Goal: Task Accomplishment & Management: Manage account settings

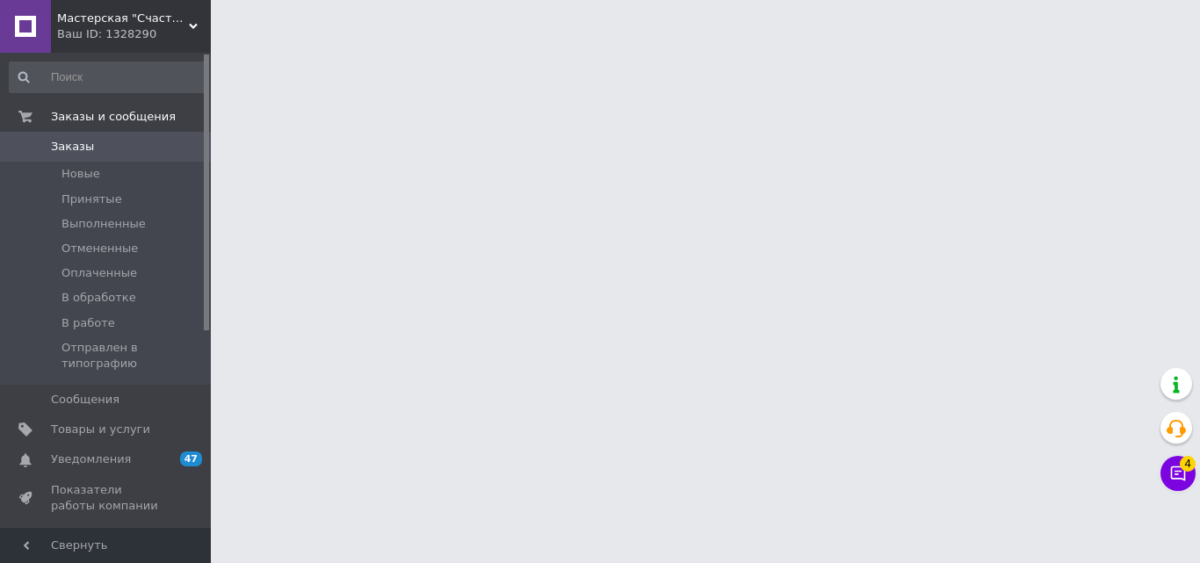
click at [1177, 472] on button "Чат с покупателем 4" at bounding box center [1177, 473] width 35 height 35
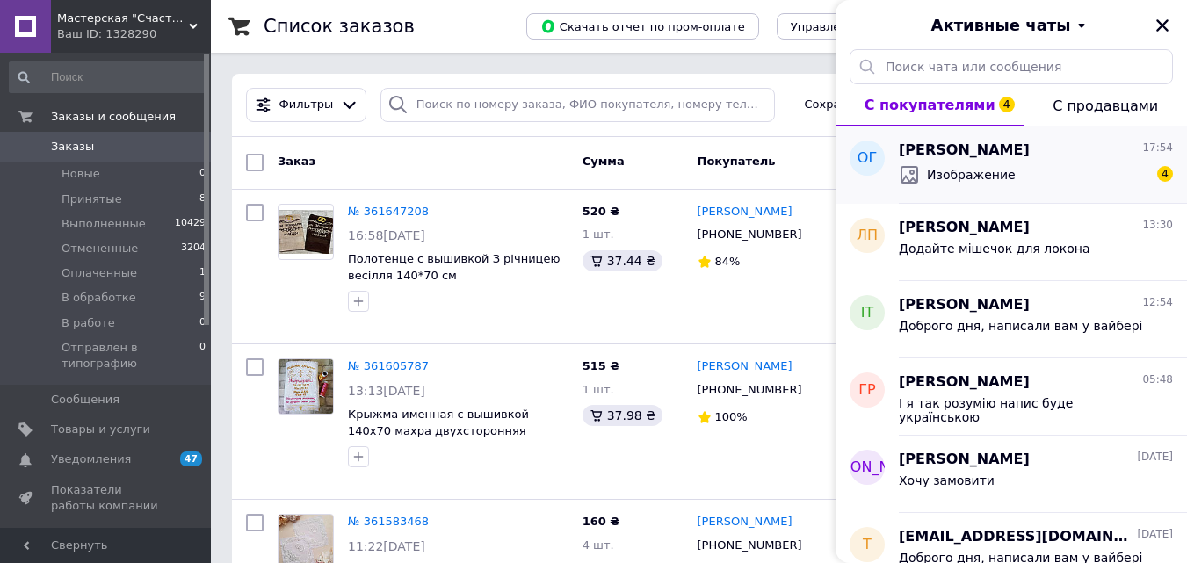
click at [1001, 171] on span "Изображение" at bounding box center [971, 175] width 89 height 18
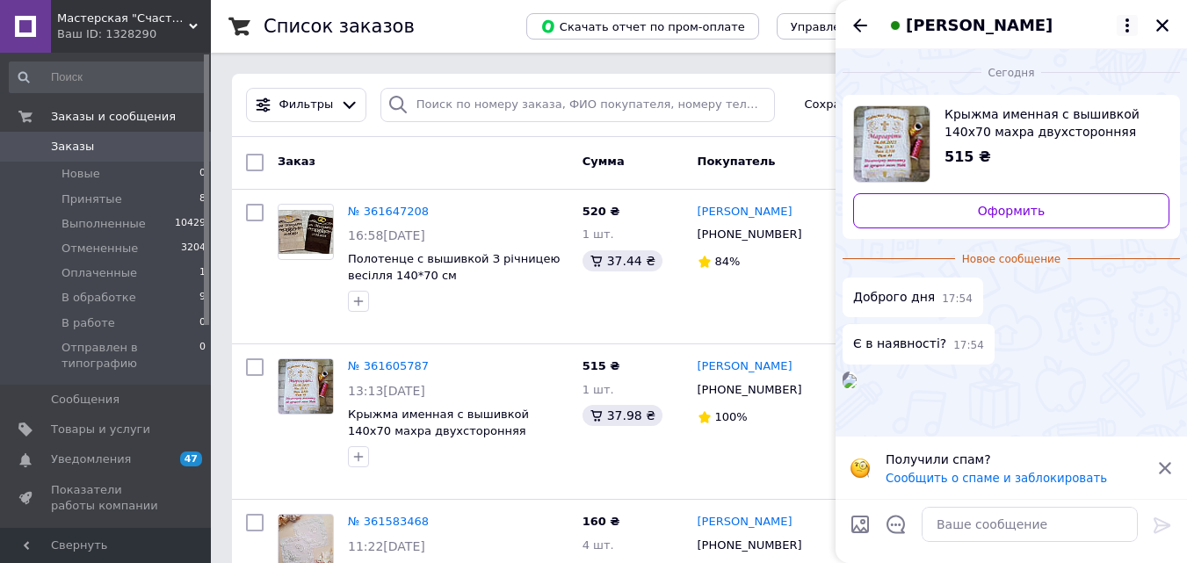
click at [1122, 23] on icon at bounding box center [1126, 25] width 21 height 21
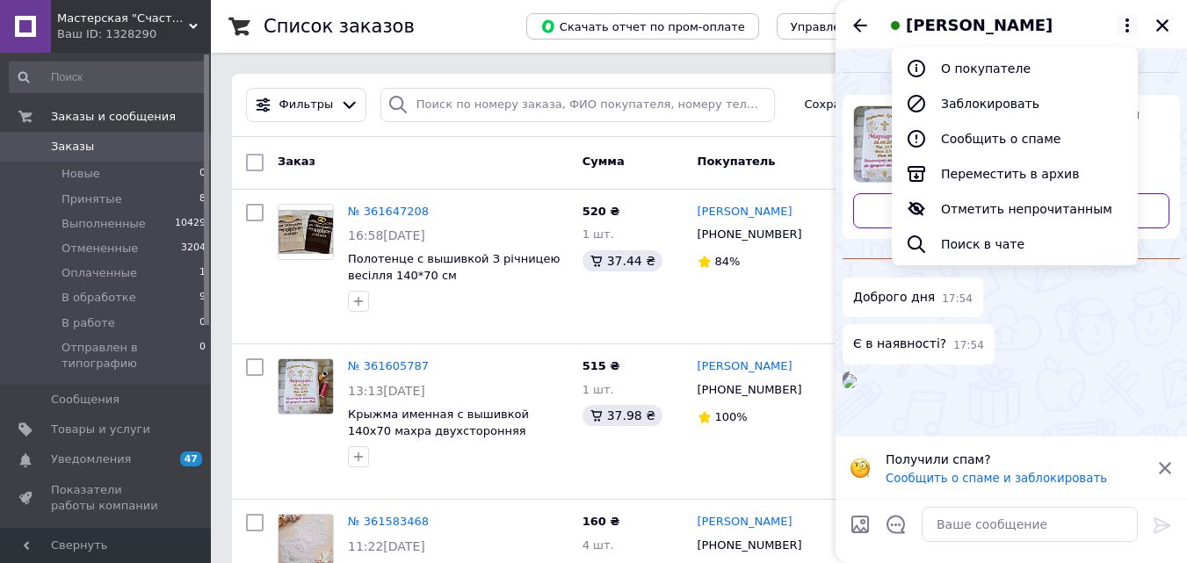
click at [1070, 332] on div "Є в наявності? 17:54" at bounding box center [1010, 344] width 337 height 40
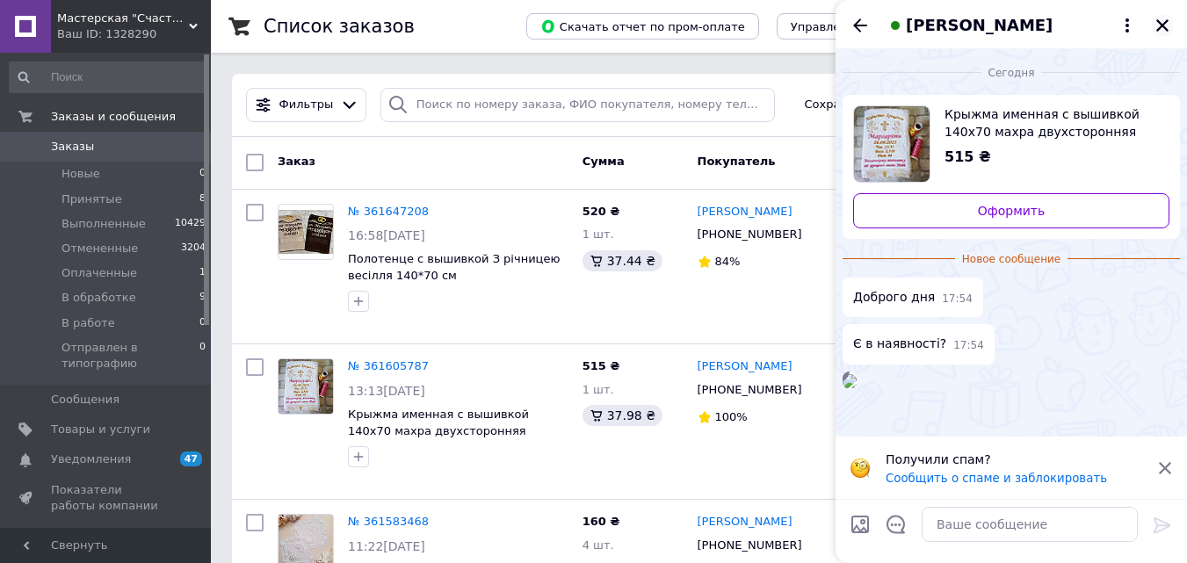
click at [1159, 25] on icon "Закрыть" at bounding box center [1162, 26] width 16 height 16
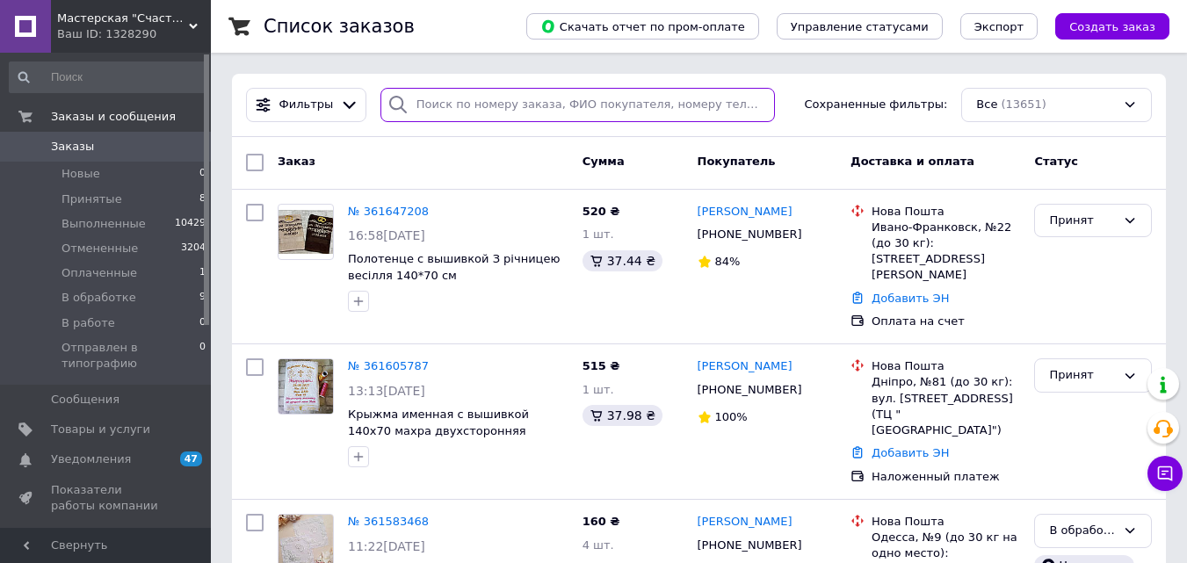
paste input "361360221"
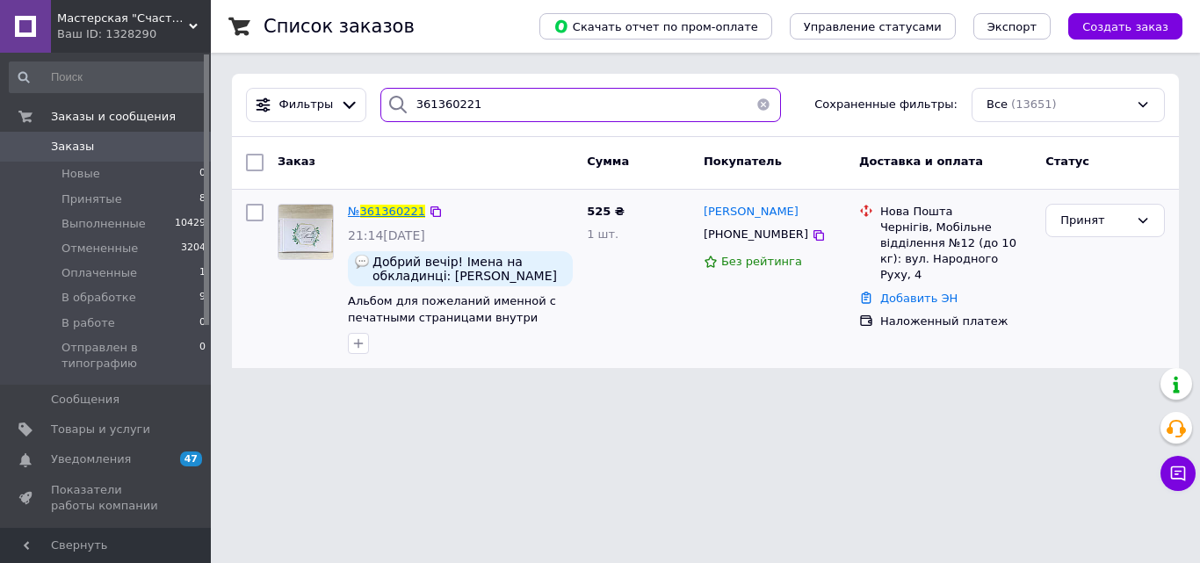
type input "361360221"
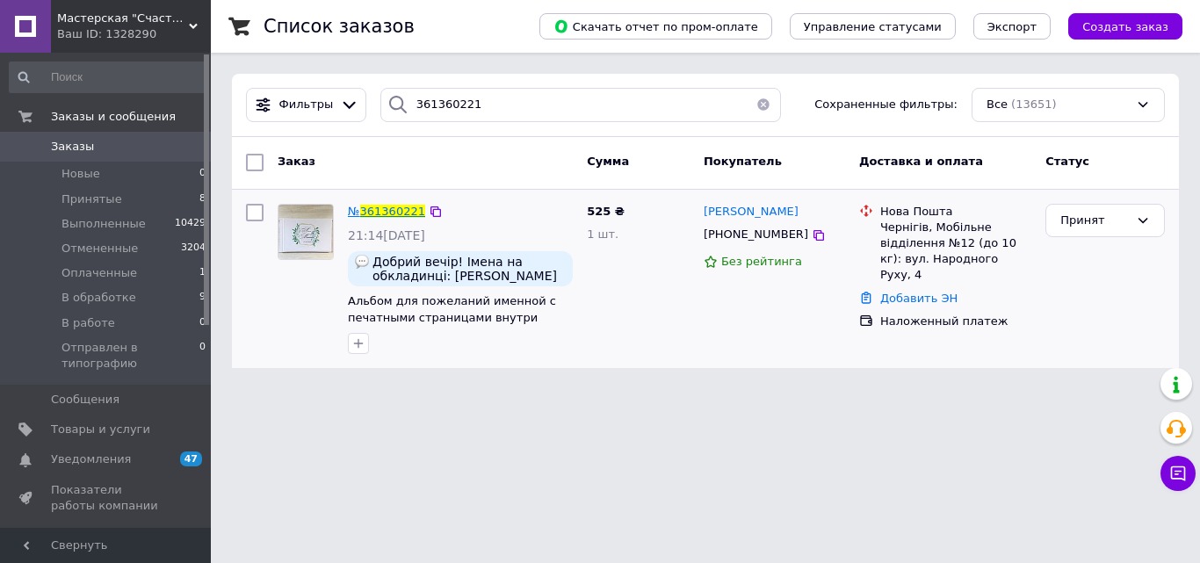
click at [394, 209] on span "361360221" at bounding box center [392, 211] width 65 height 13
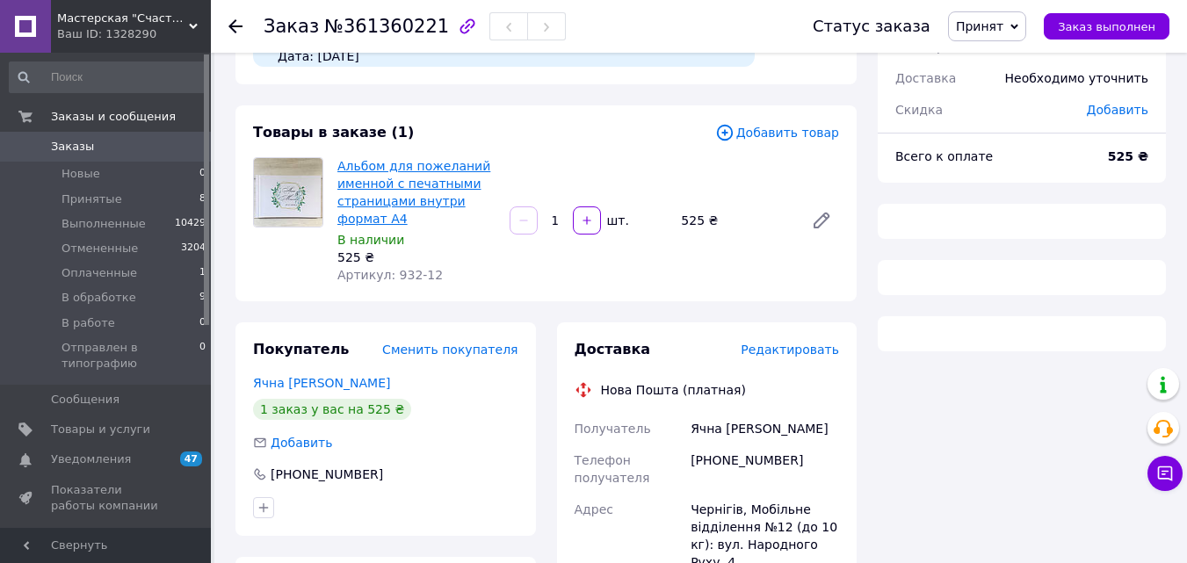
scroll to position [263, 0]
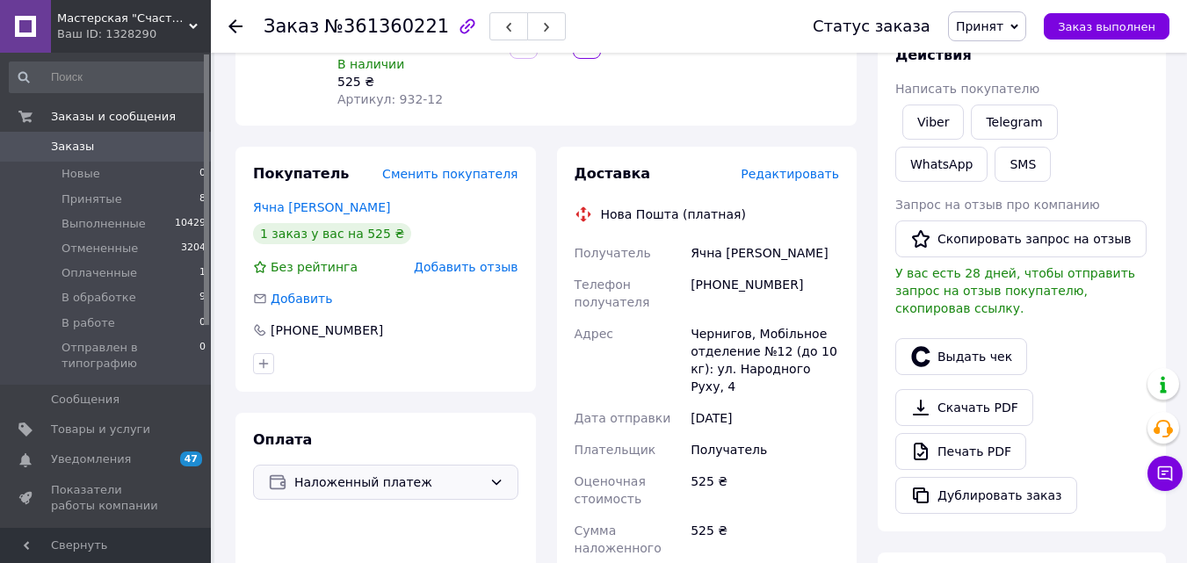
click at [337, 473] on span "Наложенный платеж" at bounding box center [388, 482] width 188 height 19
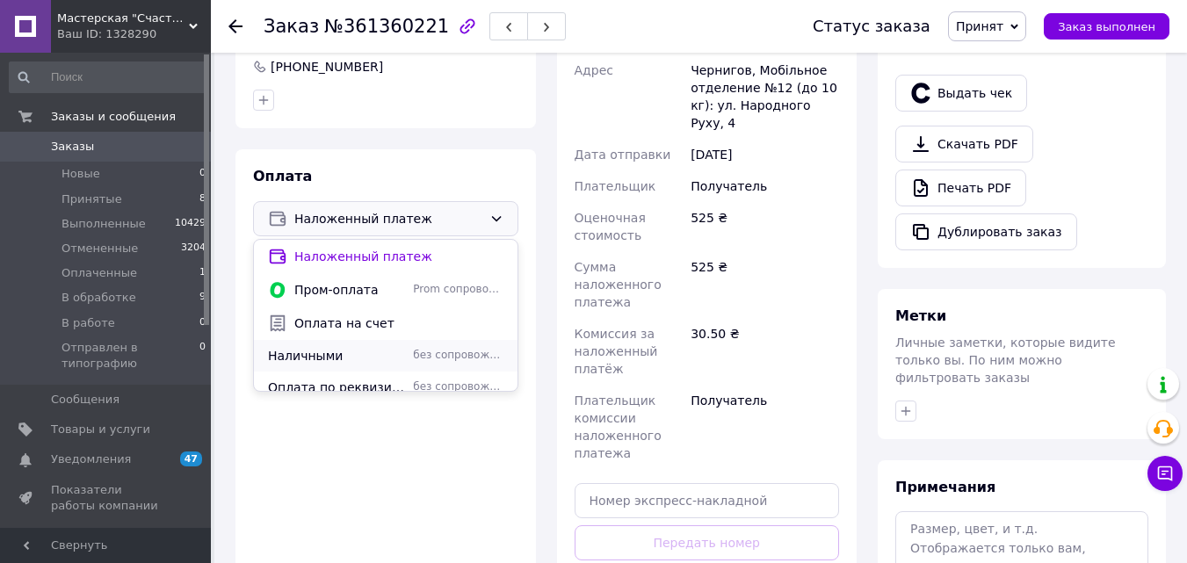
scroll to position [44, 0]
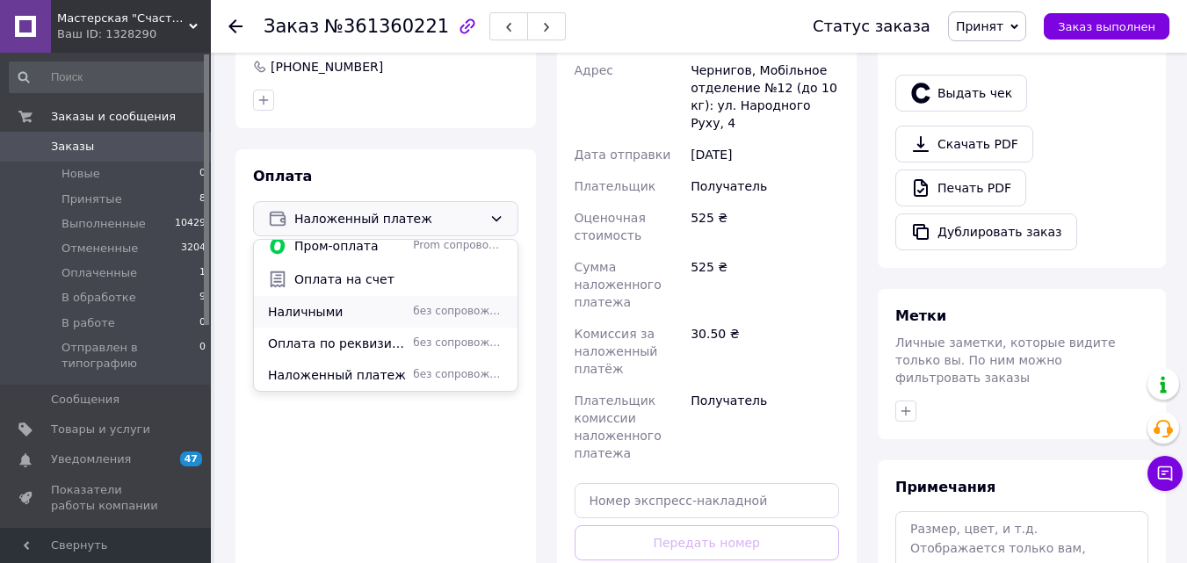
click at [350, 335] on span "Оплата по реквизитам" at bounding box center [337, 344] width 138 height 18
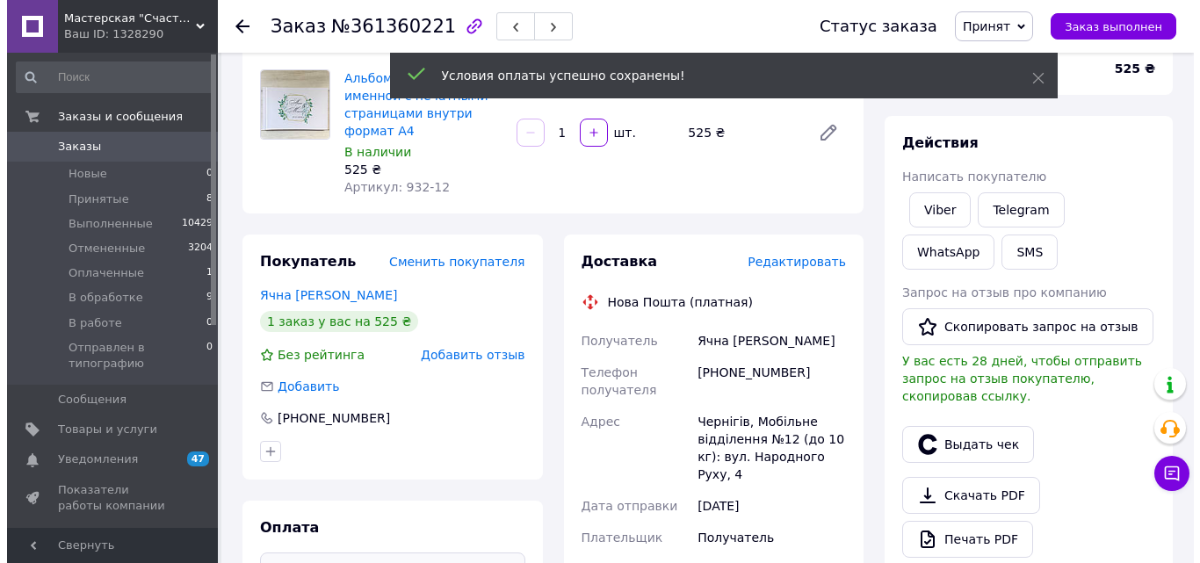
scroll to position [88, 0]
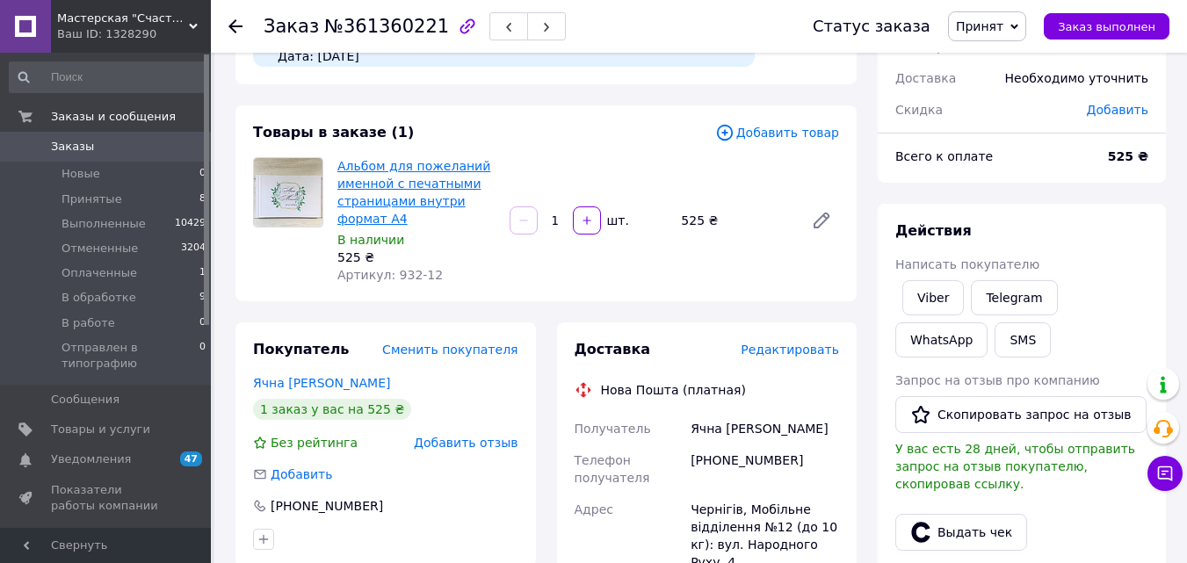
click at [376, 166] on link "Альбом для пожеланий именной с печатными страницами внутри формат А4" at bounding box center [413, 192] width 153 height 67
click at [785, 343] on span "Редактировать" at bounding box center [789, 350] width 98 height 14
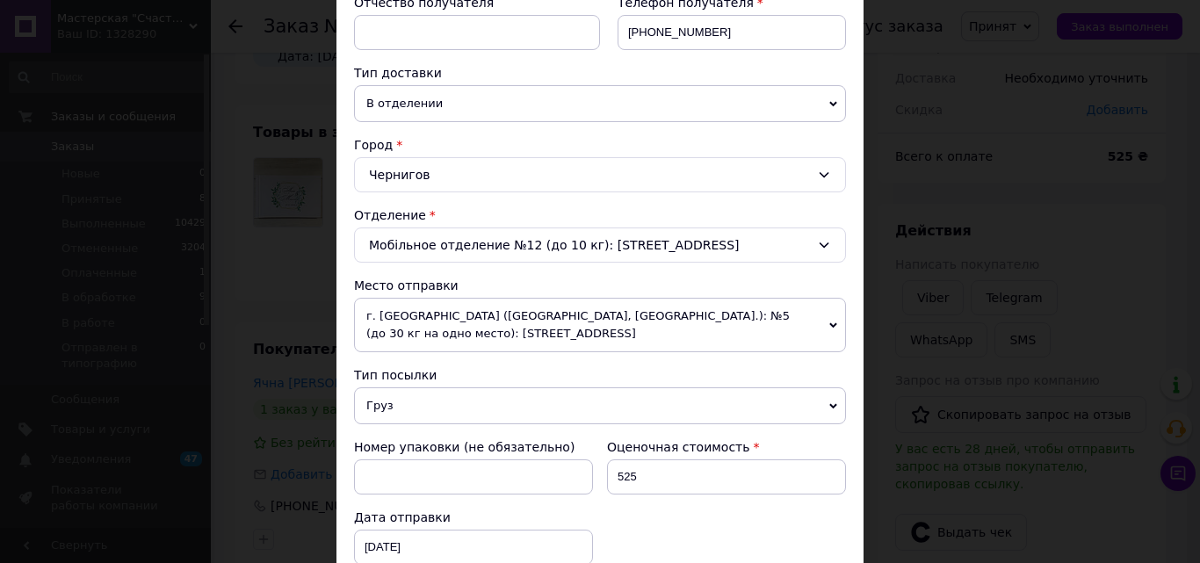
scroll to position [527, 0]
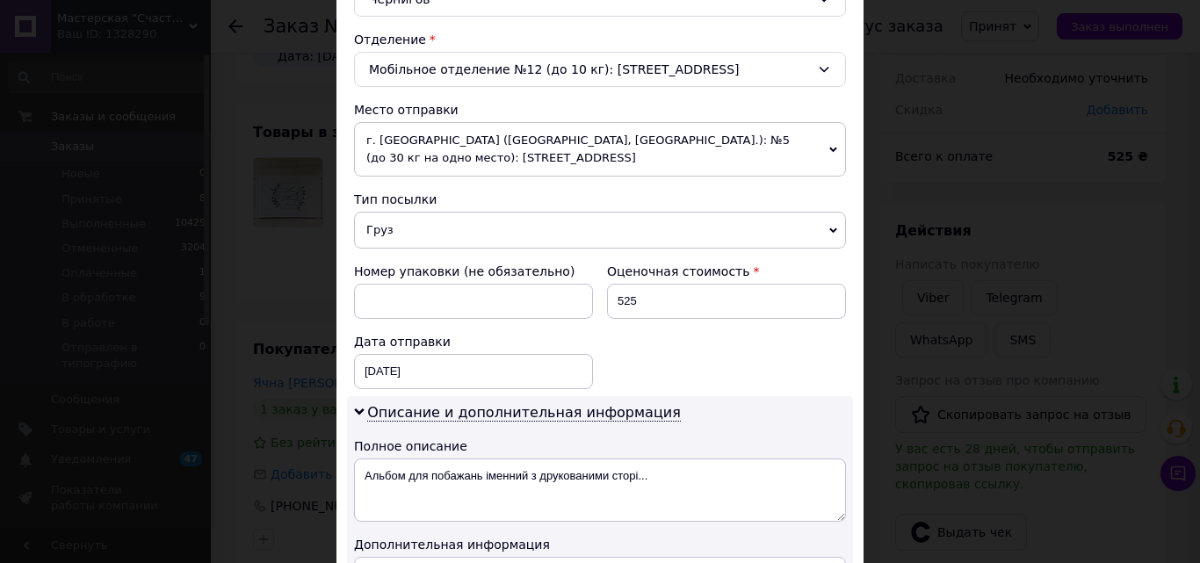
click at [415, 233] on span "Груз" at bounding box center [600, 230] width 492 height 37
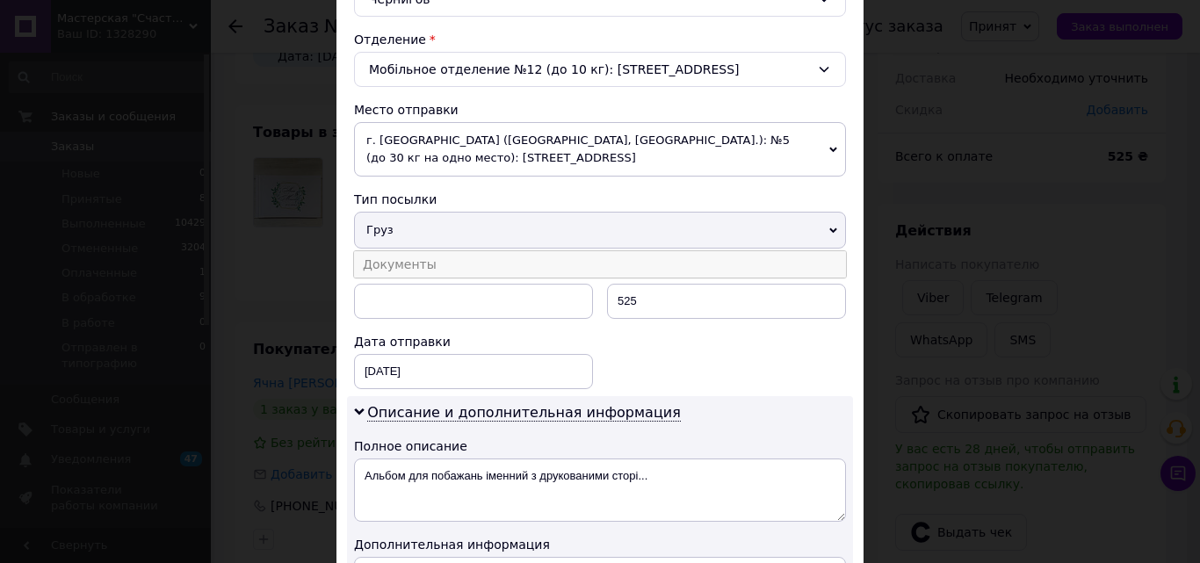
click at [391, 267] on li "Документы" at bounding box center [600, 264] width 492 height 26
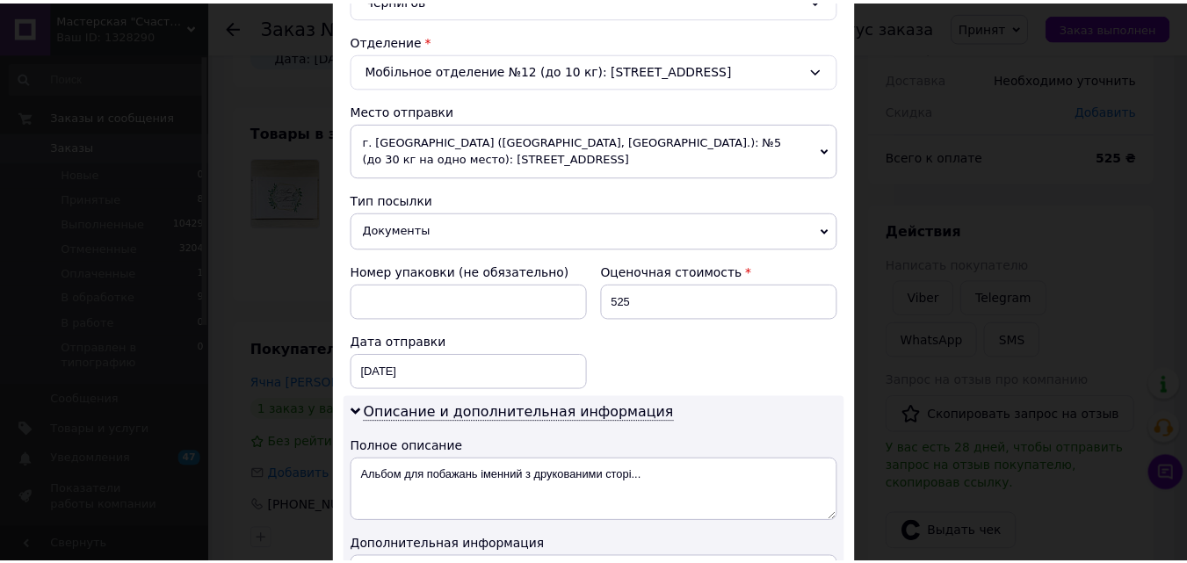
scroll to position [867, 0]
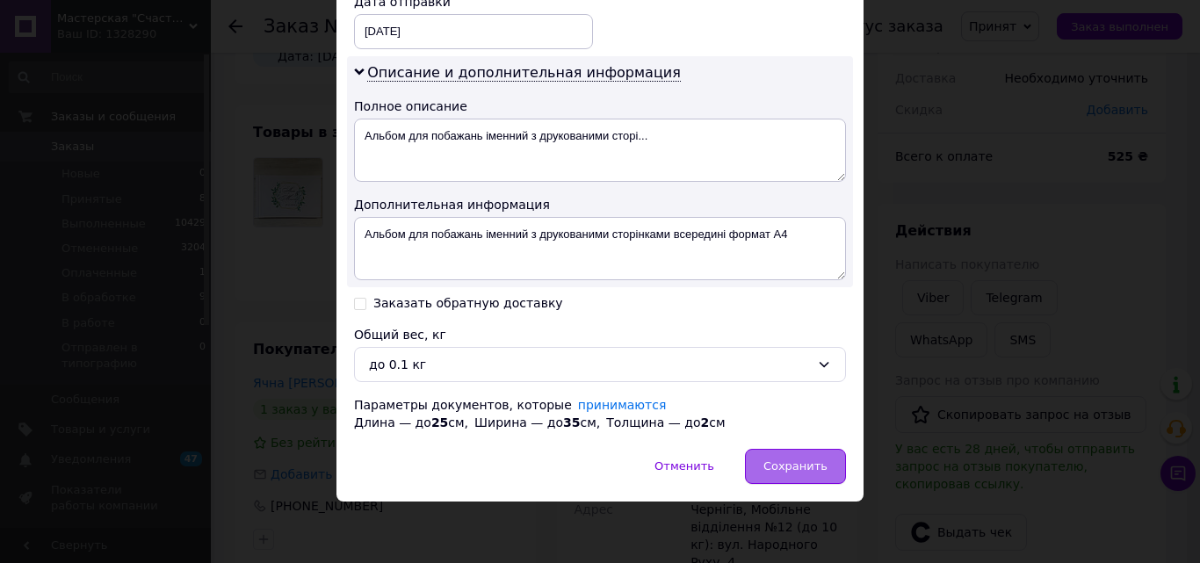
click at [841, 465] on div "Сохранить" at bounding box center [795, 466] width 101 height 35
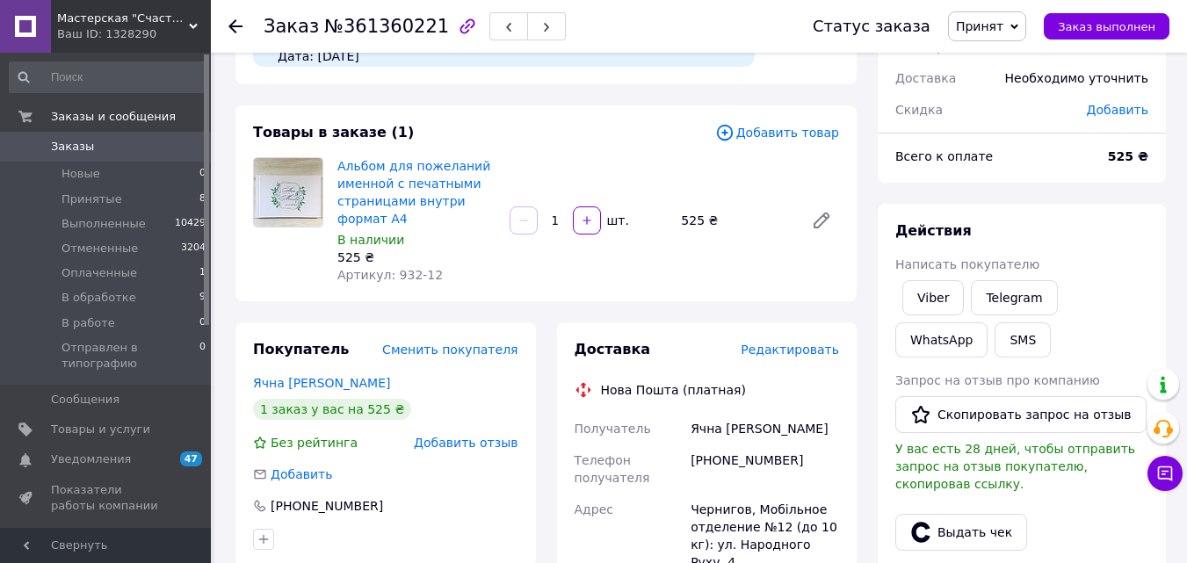
scroll to position [439, 0]
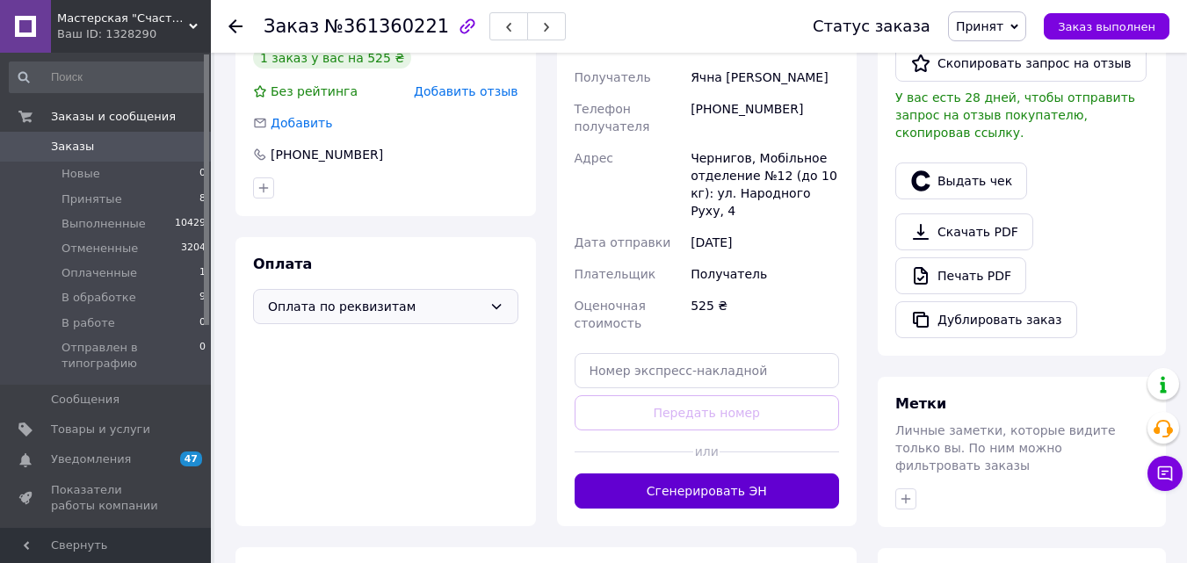
click at [773, 473] on button "Сгенерировать ЭН" at bounding box center [706, 490] width 265 height 35
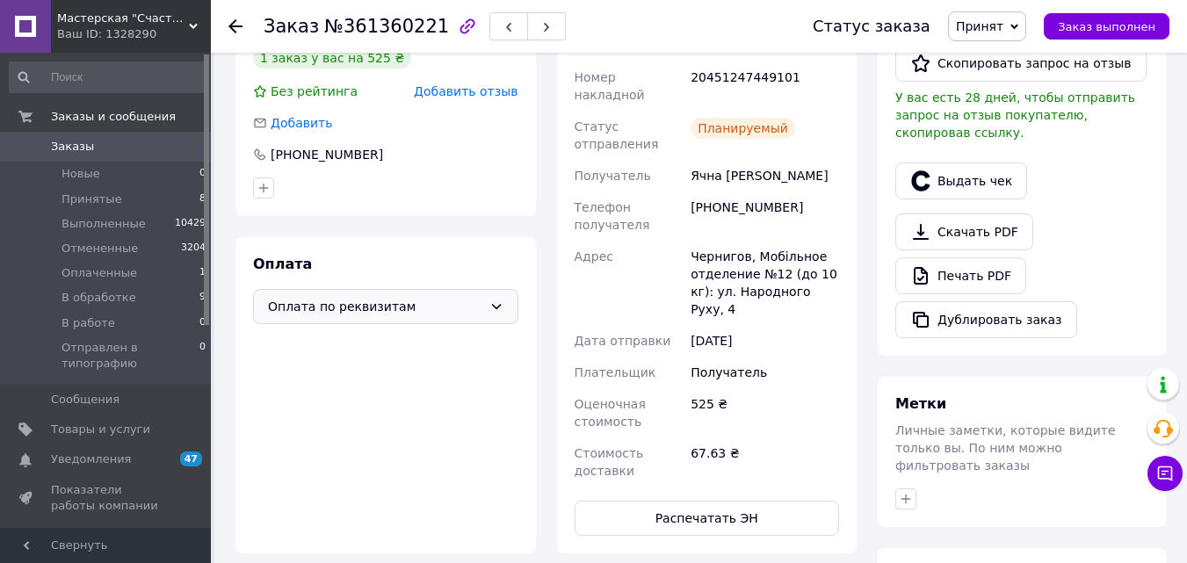
click at [1003, 20] on span "Принят" at bounding box center [979, 26] width 47 height 14
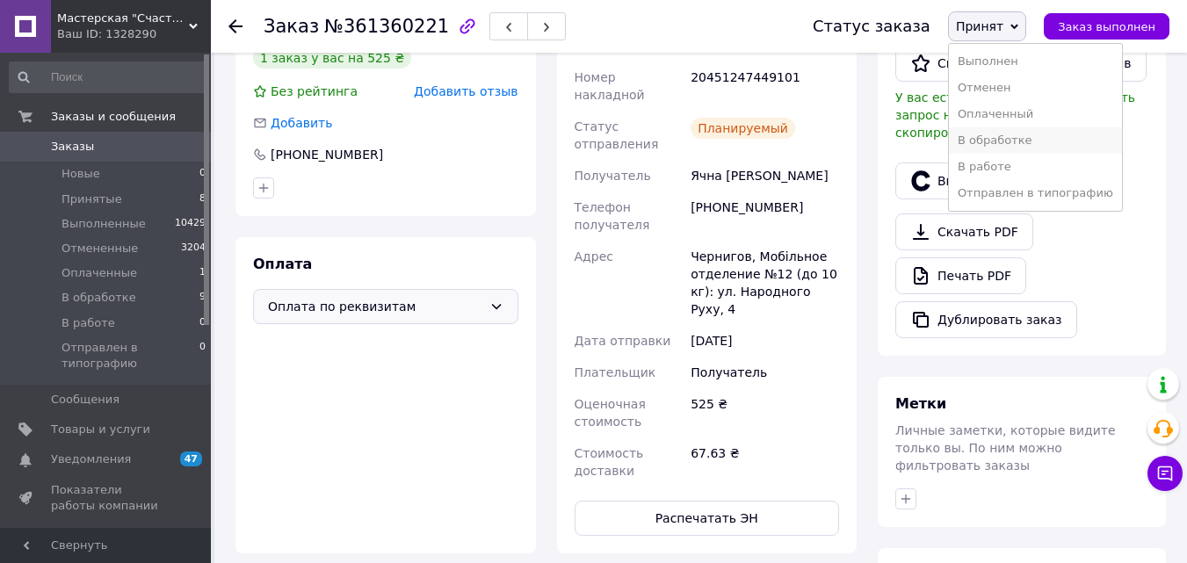
click at [1013, 133] on li "В обработке" at bounding box center [1035, 140] width 173 height 26
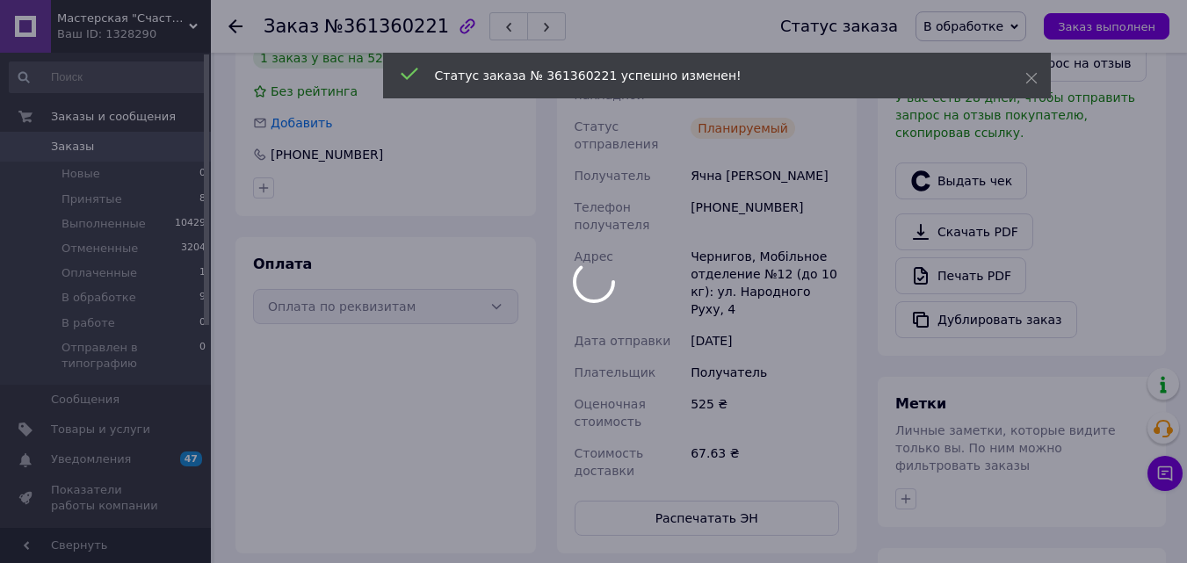
scroll to position [263, 0]
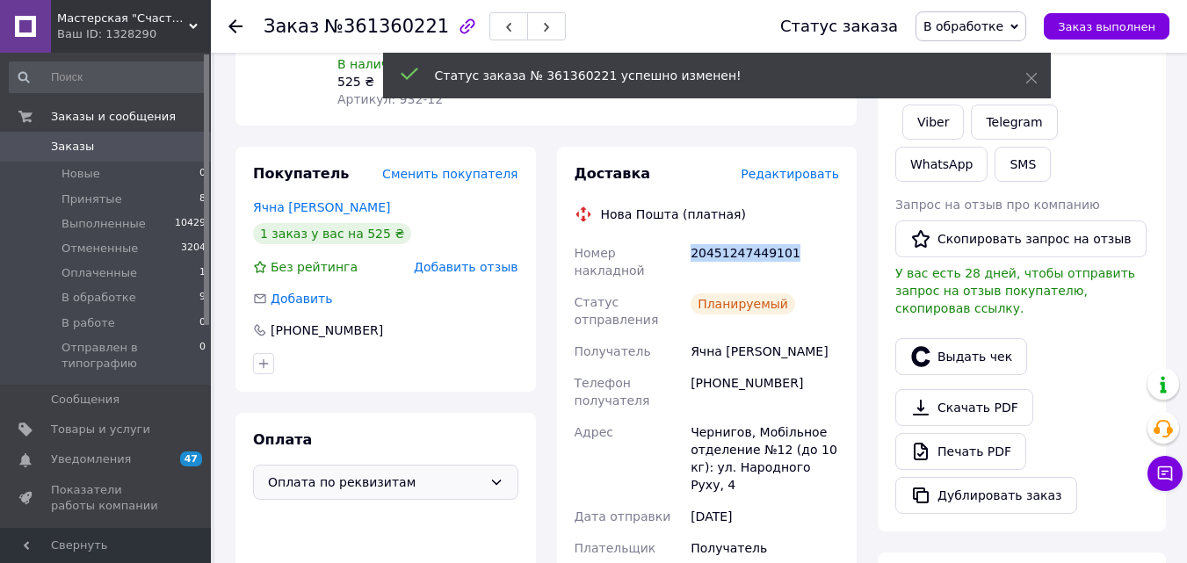
drag, startPoint x: 691, startPoint y: 234, endPoint x: 839, endPoint y: 233, distance: 147.6
click at [839, 237] on div "20451247449101" at bounding box center [764, 261] width 155 height 49
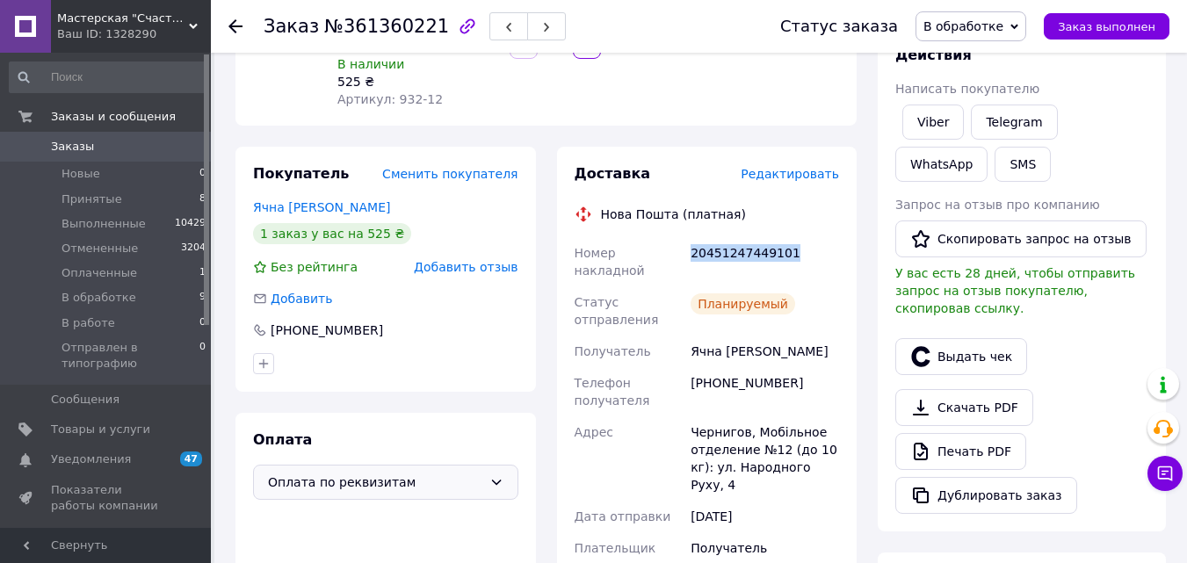
copy div "20451247449101"
